Goal: Task Accomplishment & Management: Use online tool/utility

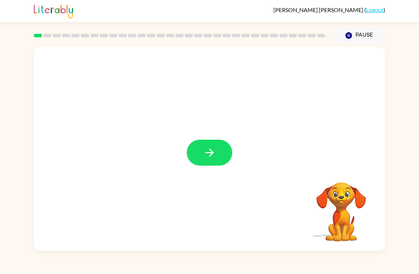
click at [210, 155] on icon "button" at bounding box center [209, 152] width 8 height 8
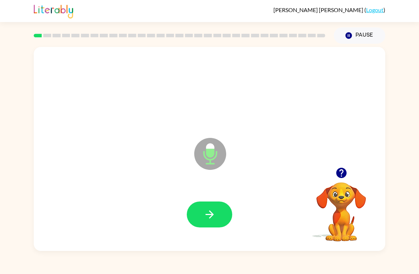
click at [224, 203] on button "button" at bounding box center [209, 214] width 45 height 26
click at [215, 202] on button "button" at bounding box center [209, 214] width 45 height 26
click at [222, 217] on button "button" at bounding box center [209, 214] width 45 height 26
click at [221, 211] on button "button" at bounding box center [209, 214] width 45 height 26
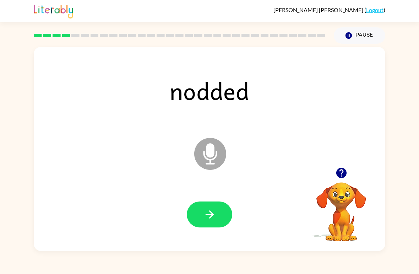
click at [220, 219] on button "button" at bounding box center [209, 214] width 45 height 26
click at [213, 215] on icon "button" at bounding box center [209, 214] width 8 height 8
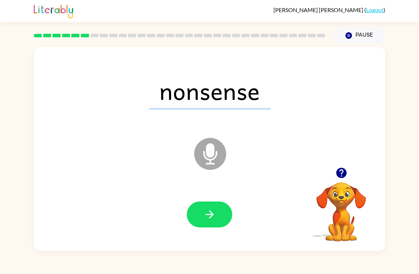
click at [222, 216] on button "button" at bounding box center [209, 214] width 45 height 26
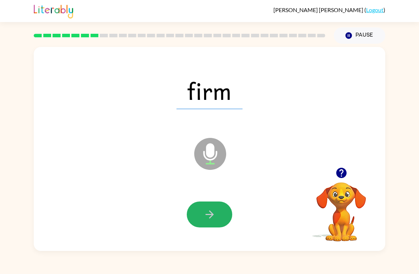
click at [214, 223] on button "button" at bounding box center [209, 214] width 45 height 26
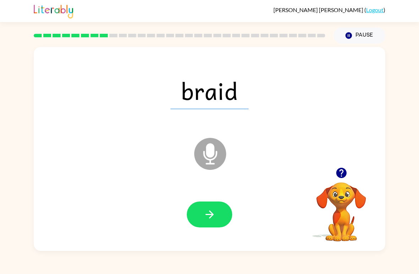
click at [213, 157] on icon at bounding box center [210, 154] width 32 height 32
click at [215, 159] on icon at bounding box center [210, 154] width 32 height 32
click at [214, 218] on icon "button" at bounding box center [209, 214] width 12 height 12
click at [219, 214] on button "button" at bounding box center [209, 214] width 45 height 26
click at [213, 217] on icon "button" at bounding box center [209, 214] width 12 height 12
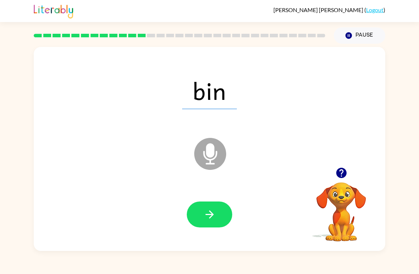
click at [221, 226] on button "button" at bounding box center [209, 214] width 45 height 26
click at [221, 217] on button "button" at bounding box center [209, 214] width 45 height 26
click at [215, 222] on button "button" at bounding box center [209, 214] width 45 height 26
click at [222, 217] on button "button" at bounding box center [209, 214] width 45 height 26
click at [225, 216] on button "button" at bounding box center [209, 214] width 45 height 26
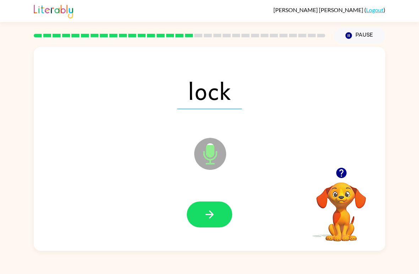
click at [221, 212] on button "button" at bounding box center [209, 214] width 45 height 26
click at [215, 209] on icon "button" at bounding box center [209, 214] width 12 height 12
click at [227, 212] on button "button" at bounding box center [209, 214] width 45 height 26
click at [219, 211] on button "button" at bounding box center [209, 214] width 45 height 26
click at [212, 212] on icon "button" at bounding box center [209, 214] width 12 height 12
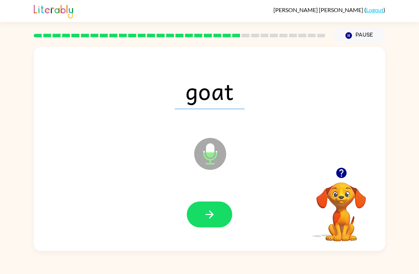
click at [211, 222] on button "button" at bounding box center [209, 214] width 45 height 26
click at [214, 220] on icon "button" at bounding box center [209, 214] width 12 height 12
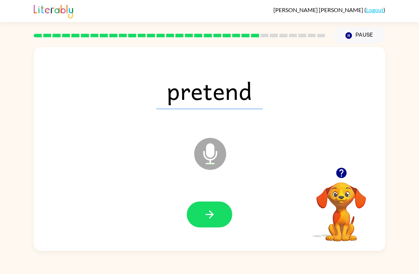
click at [222, 217] on button "button" at bounding box center [209, 214] width 45 height 26
click at [218, 207] on button "button" at bounding box center [209, 214] width 45 height 26
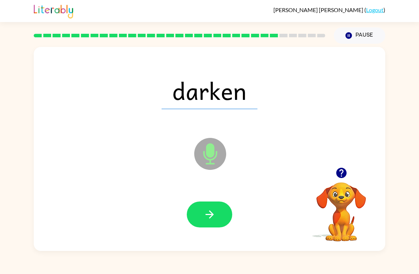
click at [217, 213] on button "button" at bounding box center [209, 214] width 45 height 26
click at [216, 215] on button "button" at bounding box center [209, 214] width 45 height 26
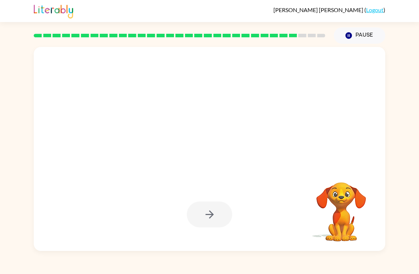
click at [42, 27] on div at bounding box center [179, 35] width 300 height 25
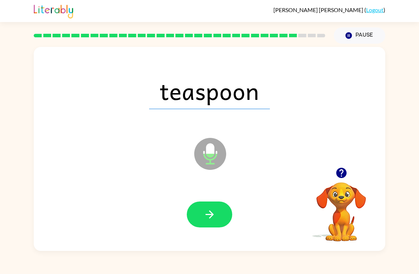
click at [214, 207] on button "button" at bounding box center [209, 214] width 45 height 26
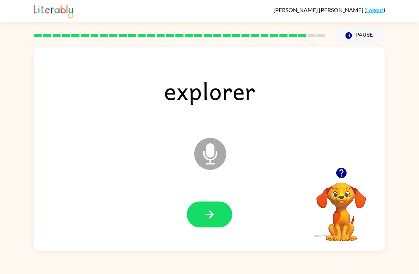
click at [221, 217] on button "button" at bounding box center [209, 214] width 45 height 26
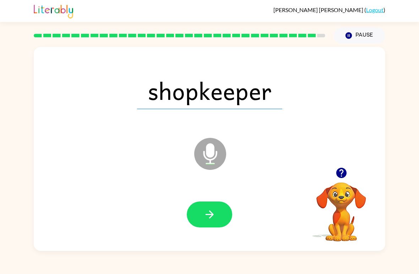
click at [212, 218] on icon "button" at bounding box center [209, 214] width 12 height 12
